Goal: Find specific page/section: Find specific page/section

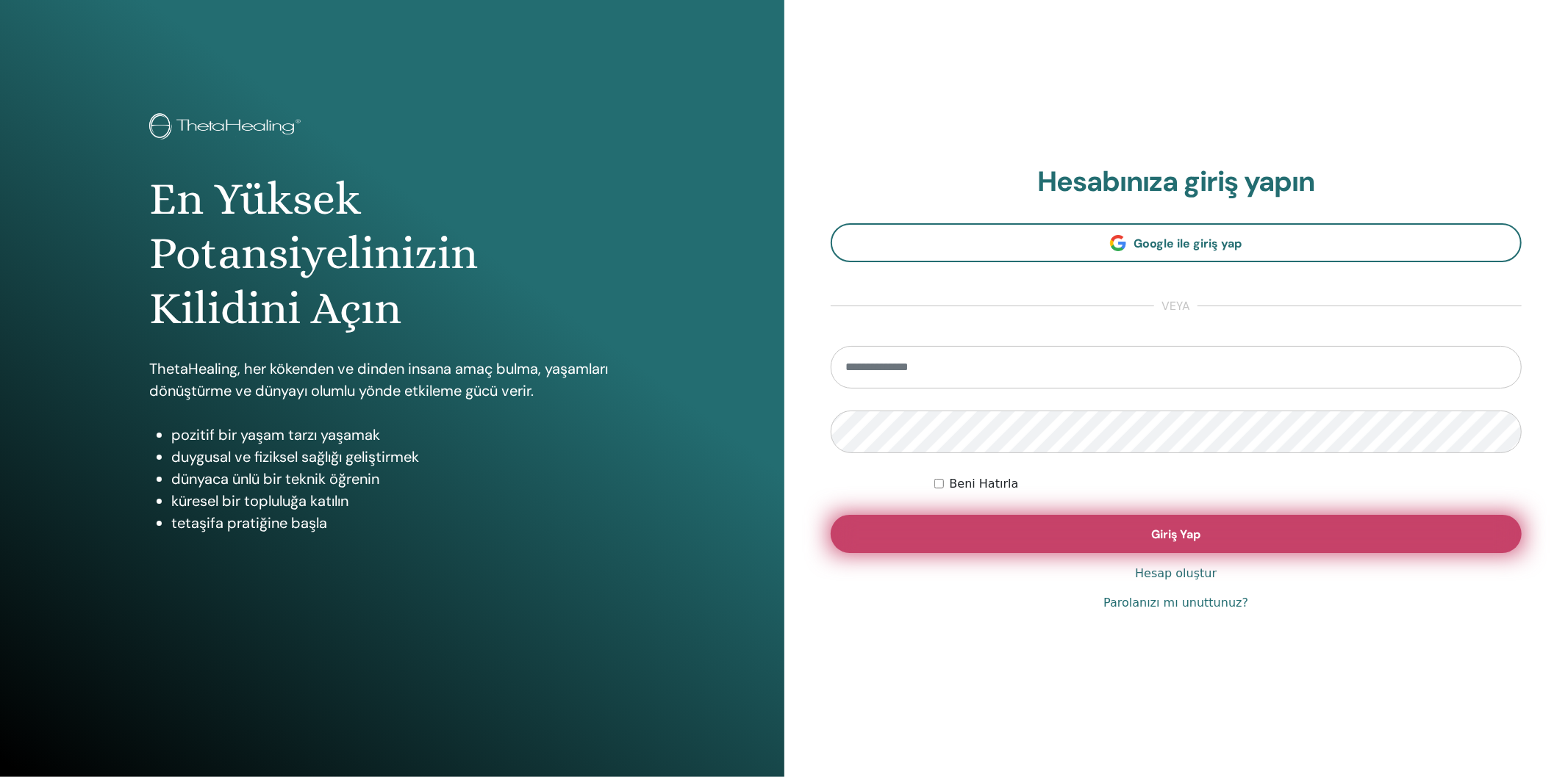
type input "**********"
click at [1091, 526] on button "Giriş Yap" at bounding box center [1177, 534] width 692 height 39
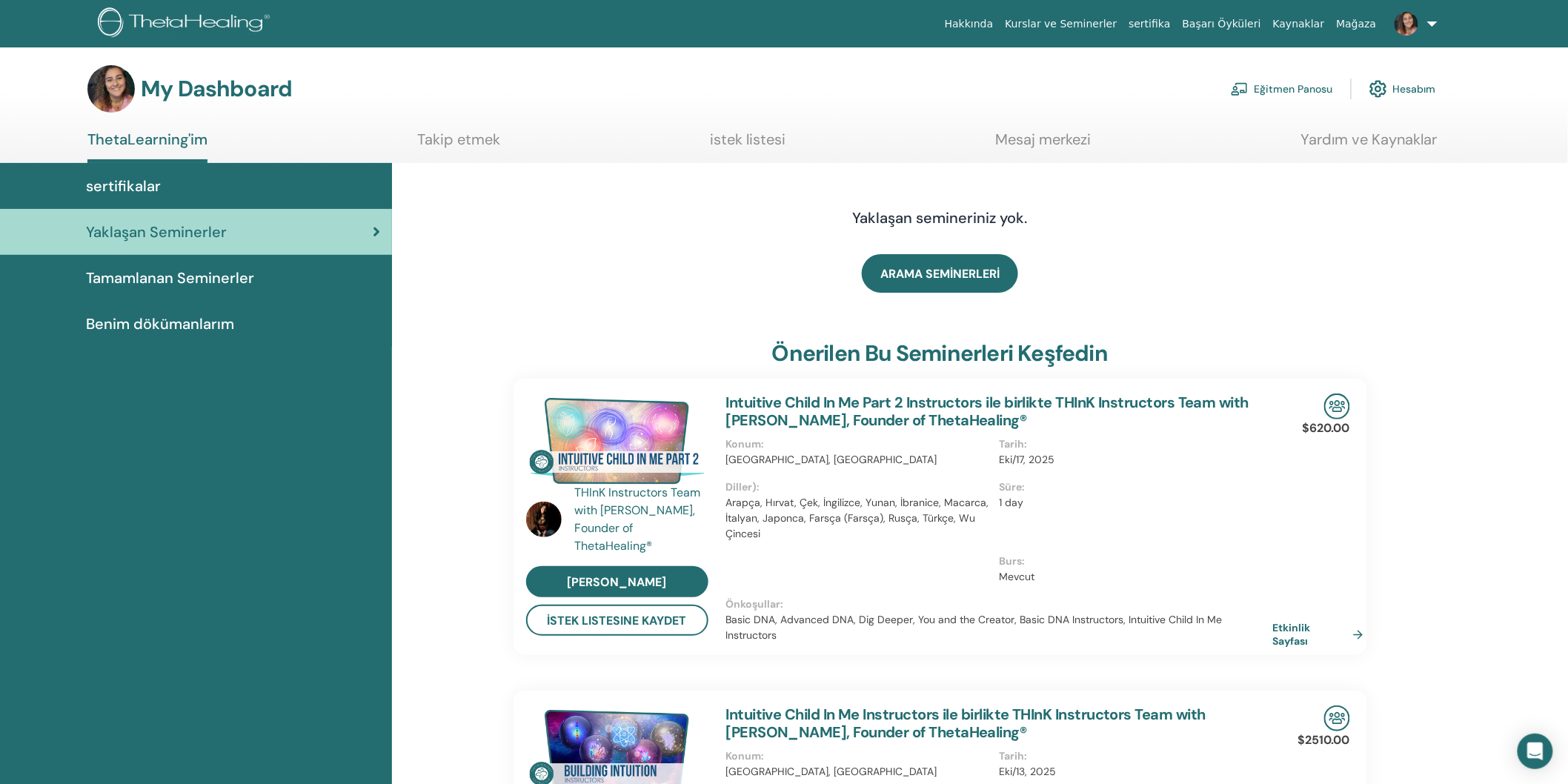
click at [1290, 92] on link "Eğitmen Panosu" at bounding box center [1281, 89] width 102 height 32
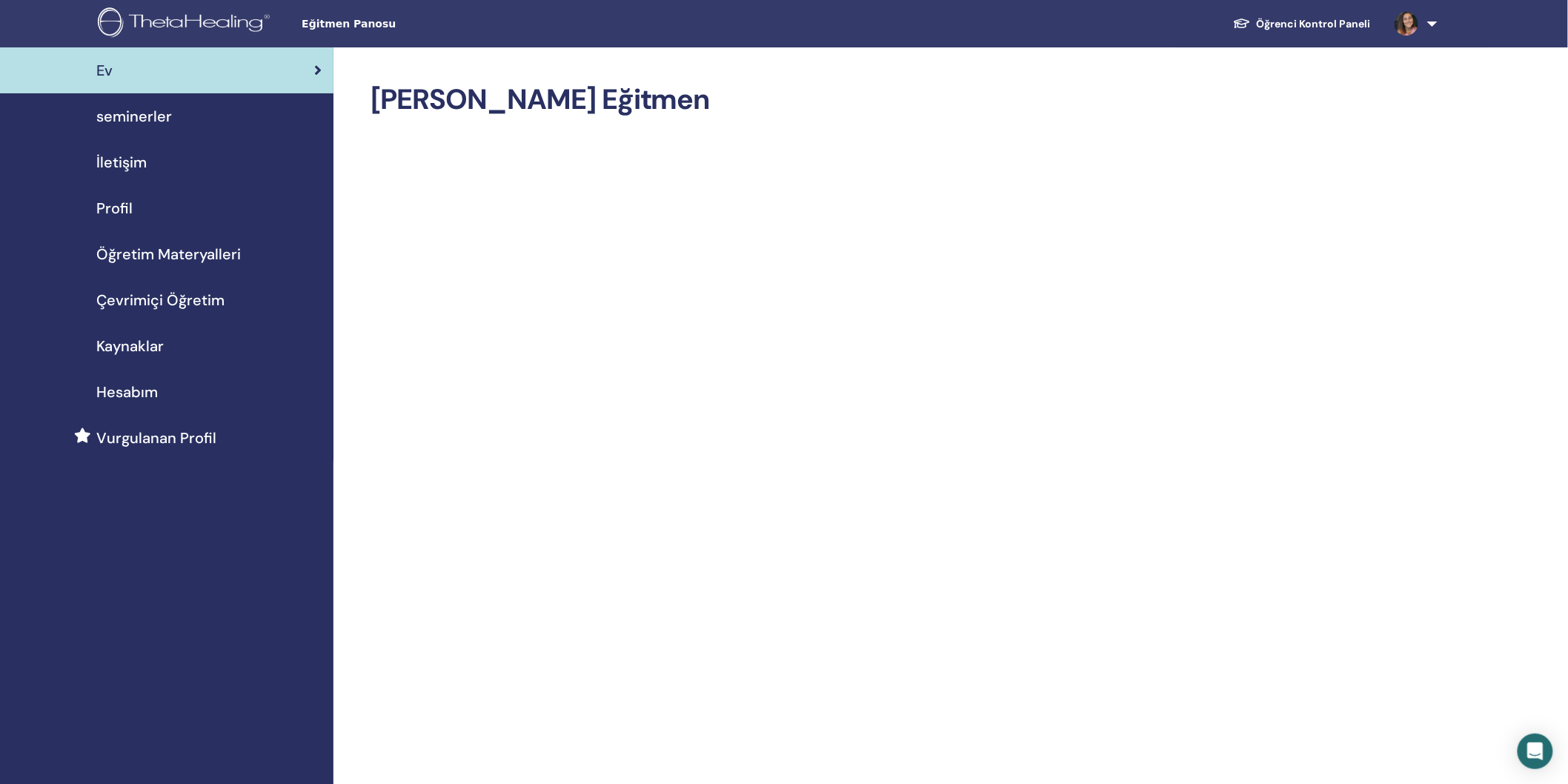
click at [142, 391] on span "Hesabım" at bounding box center [127, 392] width 61 height 22
click at [131, 348] on span "Kaynaklar" at bounding box center [129, 346] width 67 height 22
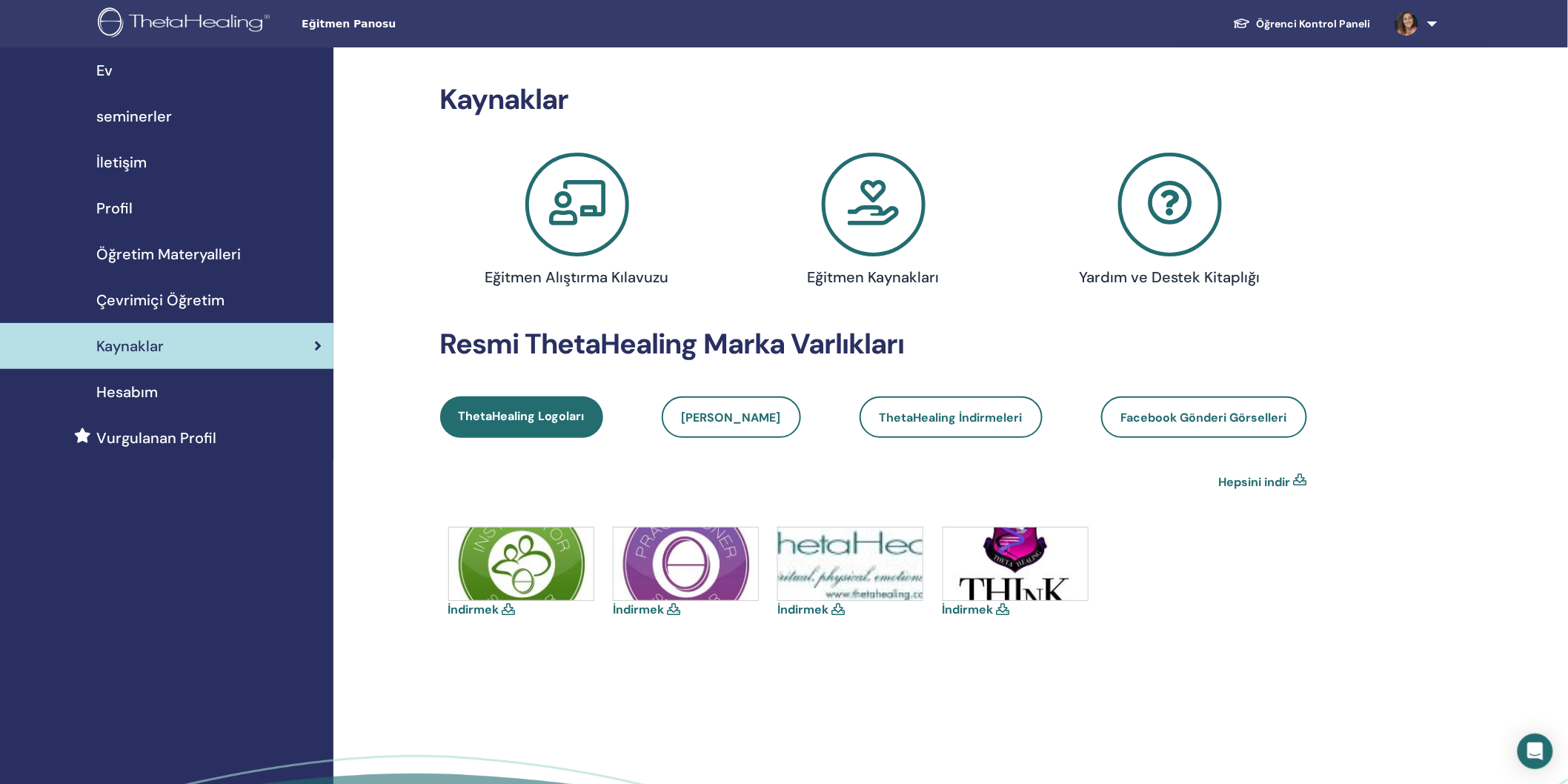
click at [137, 299] on span "Çevrimiçi Öğretim" at bounding box center [160, 300] width 128 height 22
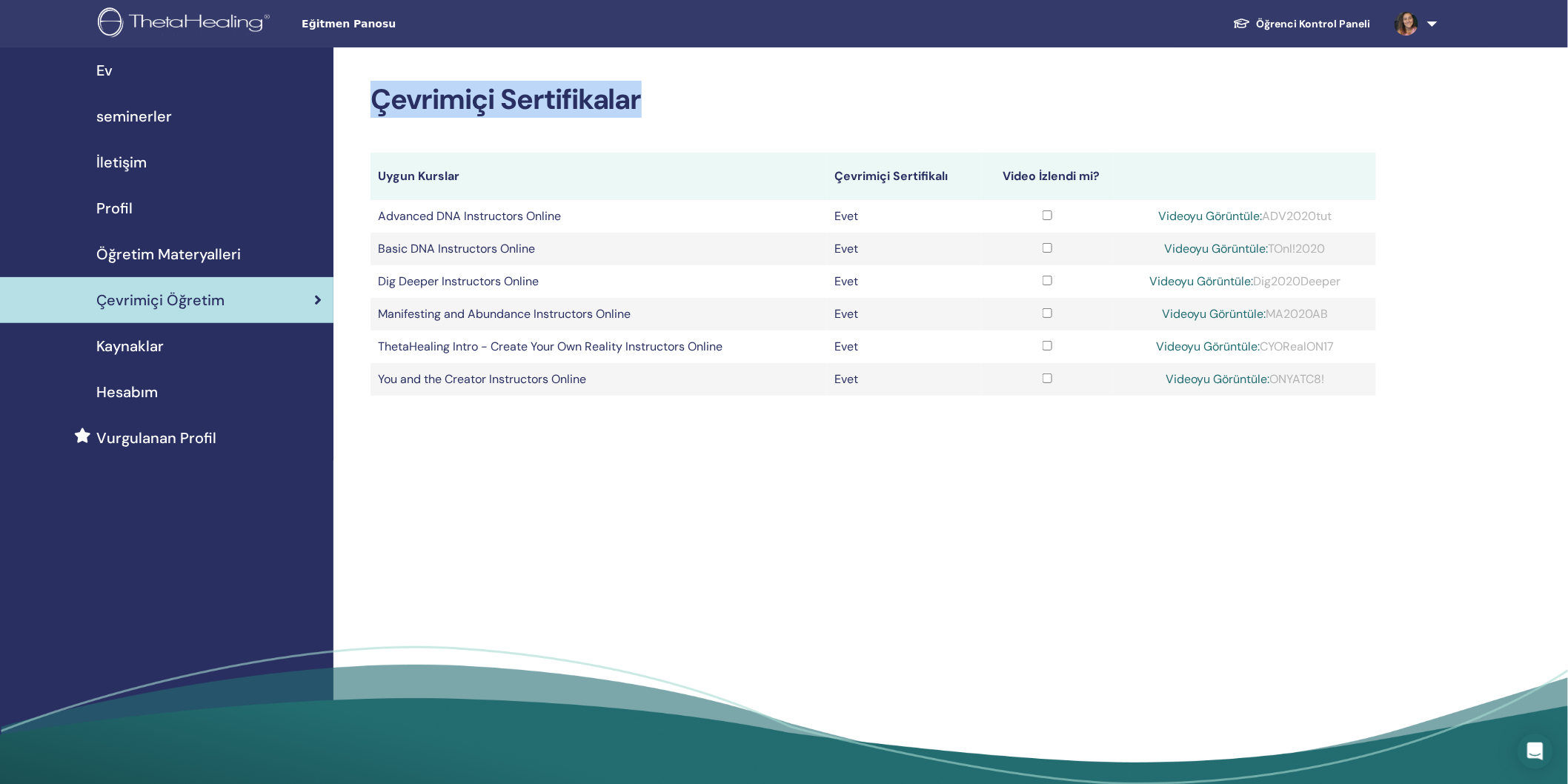
drag, startPoint x: 374, startPoint y: 77, endPoint x: 1462, endPoint y: 468, distance: 1156.1
click at [1462, 448] on div "Çevrimiçi Sertifikalar Uygun Kurslar Çevrimiçi Sertifikalı Video İzlendi mi? Ad…" at bounding box center [922, 421] width 1176 height 748
drag, startPoint x: 1462, startPoint y: 468, endPoint x: 1454, endPoint y: 487, distance: 20.6
click at [1463, 469] on div "Çevrimiçi Sertifikalar Uygun Kurslar Çevrimiçi Sertifikalı Video İzlendi mi? Ad…" at bounding box center [922, 421] width 1176 height 748
click at [675, 60] on div "Çevrimiçi Sertifikalar Uygun Kurslar Çevrimiçi Sertifikalı Video İzlendi mi? Ad…" at bounding box center [922, 421] width 1176 height 748
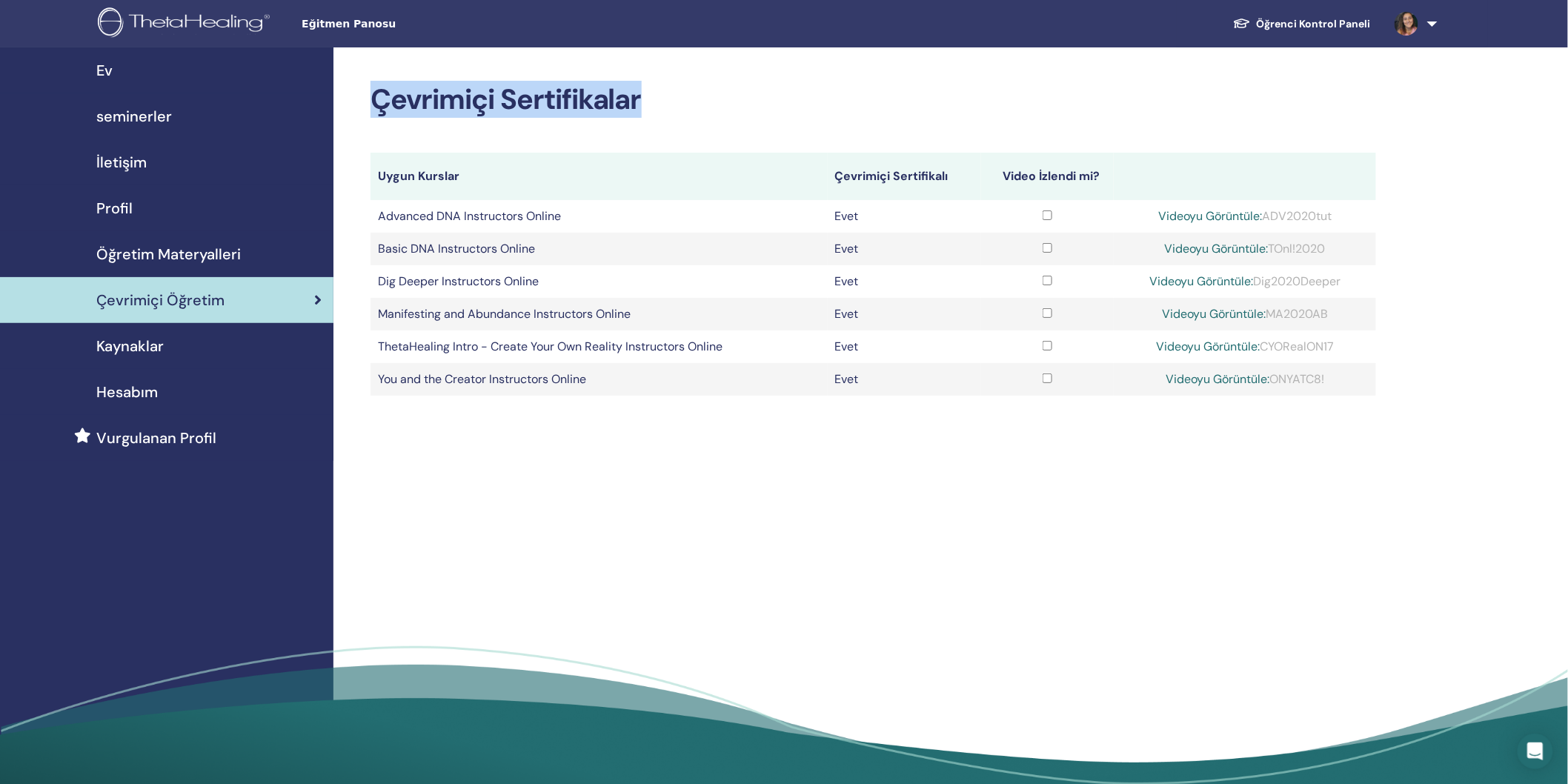
drag, startPoint x: 373, startPoint y: 104, endPoint x: 680, endPoint y: 123, distance: 307.6
click at [665, 136] on div "Çevrimiçi Sertifikalar Uygun Kurslar Çevrimiçi Sertifikalı Video İzlendi mi? Ad…" at bounding box center [873, 240] width 1006 height 313
click at [726, 128] on div "Çevrimiçi Sertifikalar Uygun Kurslar Çevrimiçi Sertifikalı Video İzlendi mi? Ad…" at bounding box center [873, 240] width 1006 height 313
click at [700, 132] on div "Çevrimiçi Sertifikalar Uygun Kurslar Çevrimiçi Sertifikalı Video İzlendi mi? Ad…" at bounding box center [873, 240] width 1006 height 313
click at [119, 205] on span "Profil" at bounding box center [114, 208] width 36 height 22
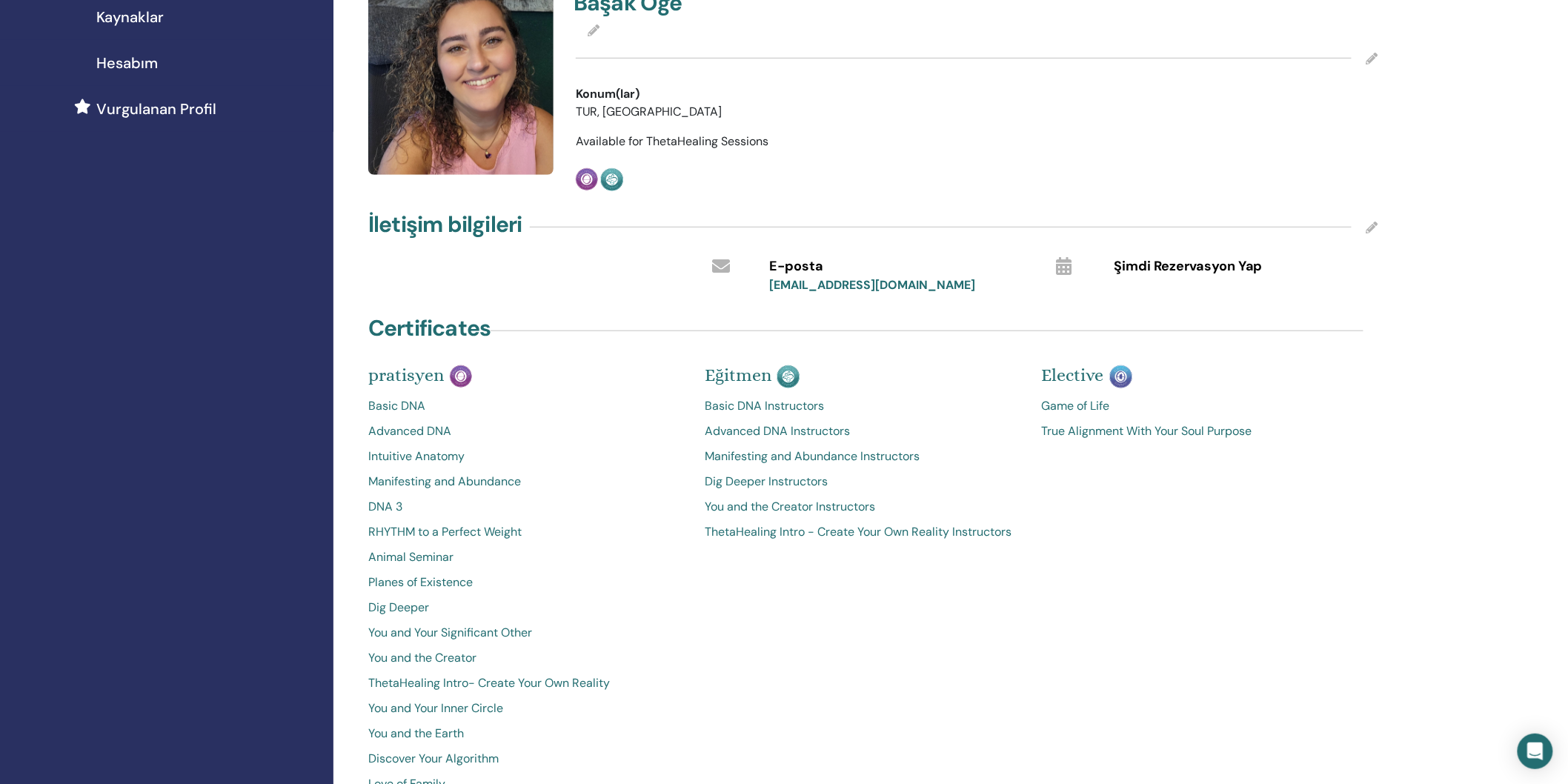
scroll to position [411, 0]
